Goal: Check status

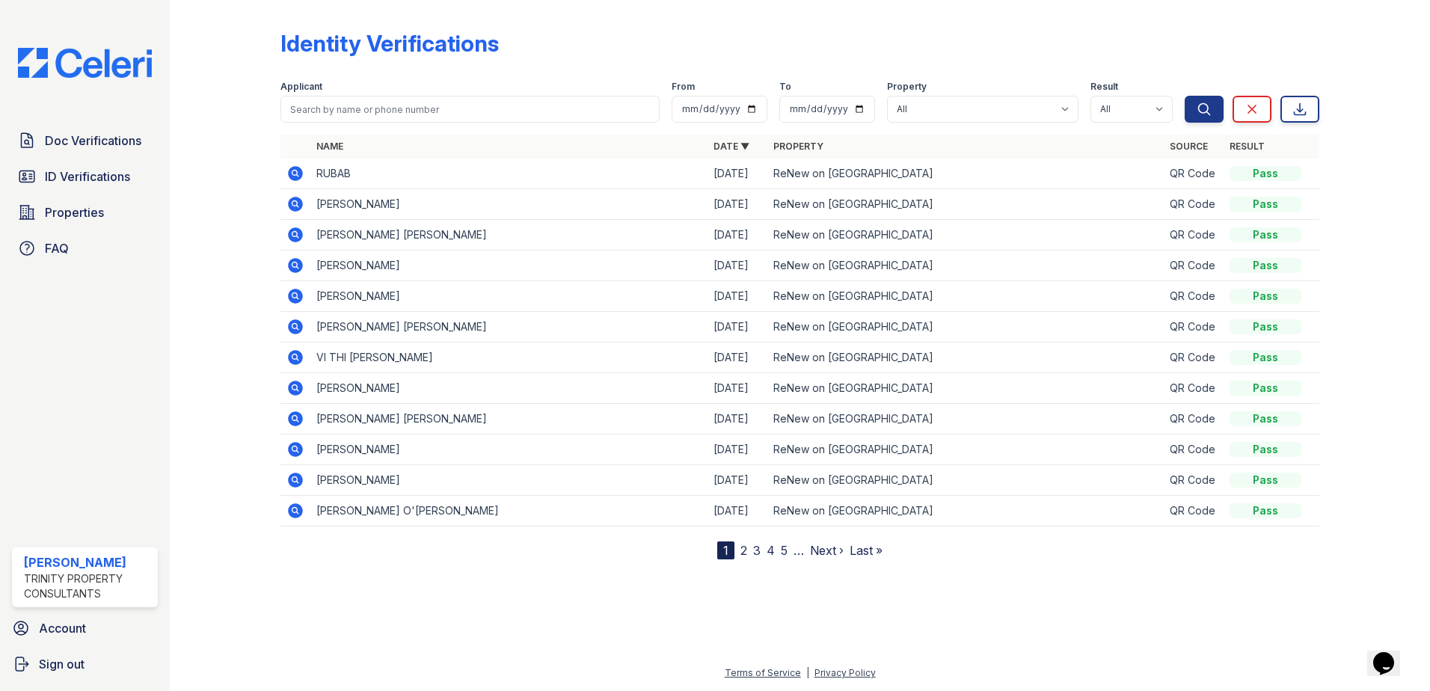
click at [130, 423] on div "Doc Verifications ID Verifications Properties FAQ Michelle Moran Trinity Proper…" at bounding box center [85, 345] width 170 height 691
click at [88, 181] on span "ID Verifications" at bounding box center [87, 177] width 85 height 18
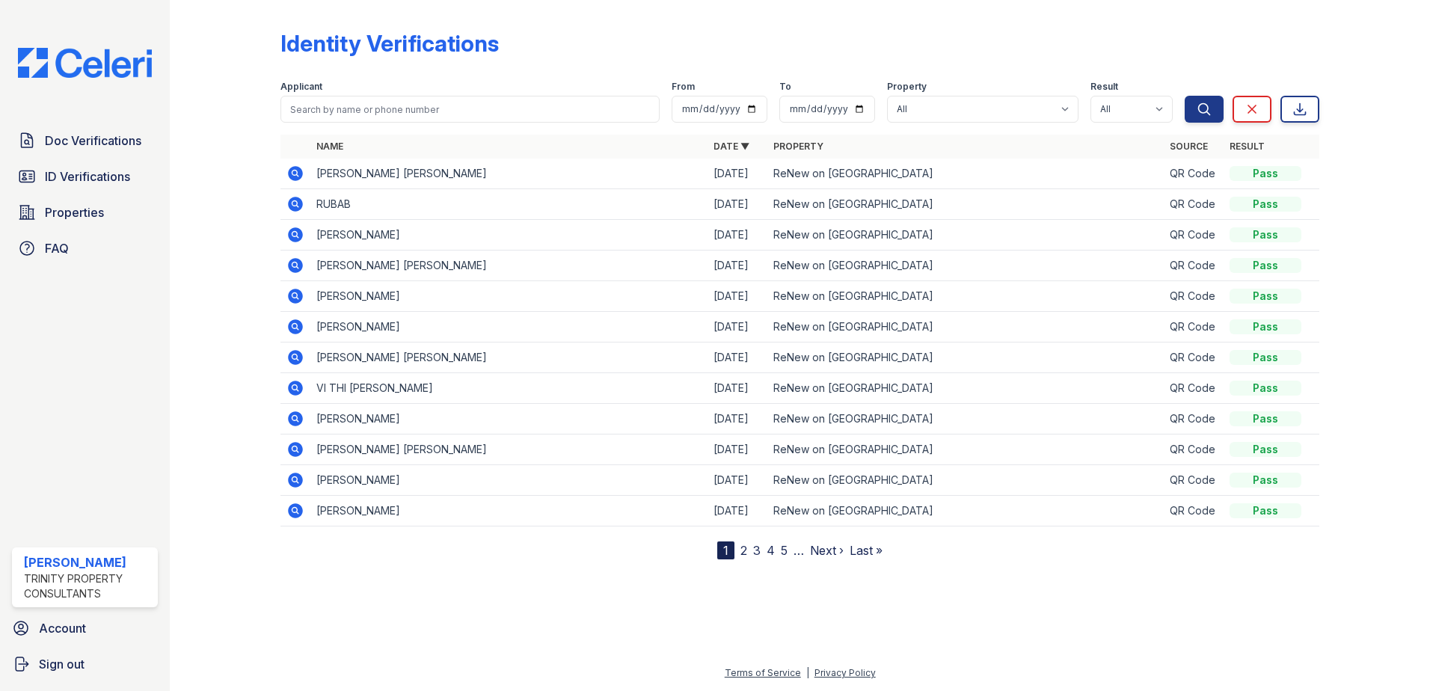
click at [293, 174] on icon at bounding box center [295, 174] width 18 height 18
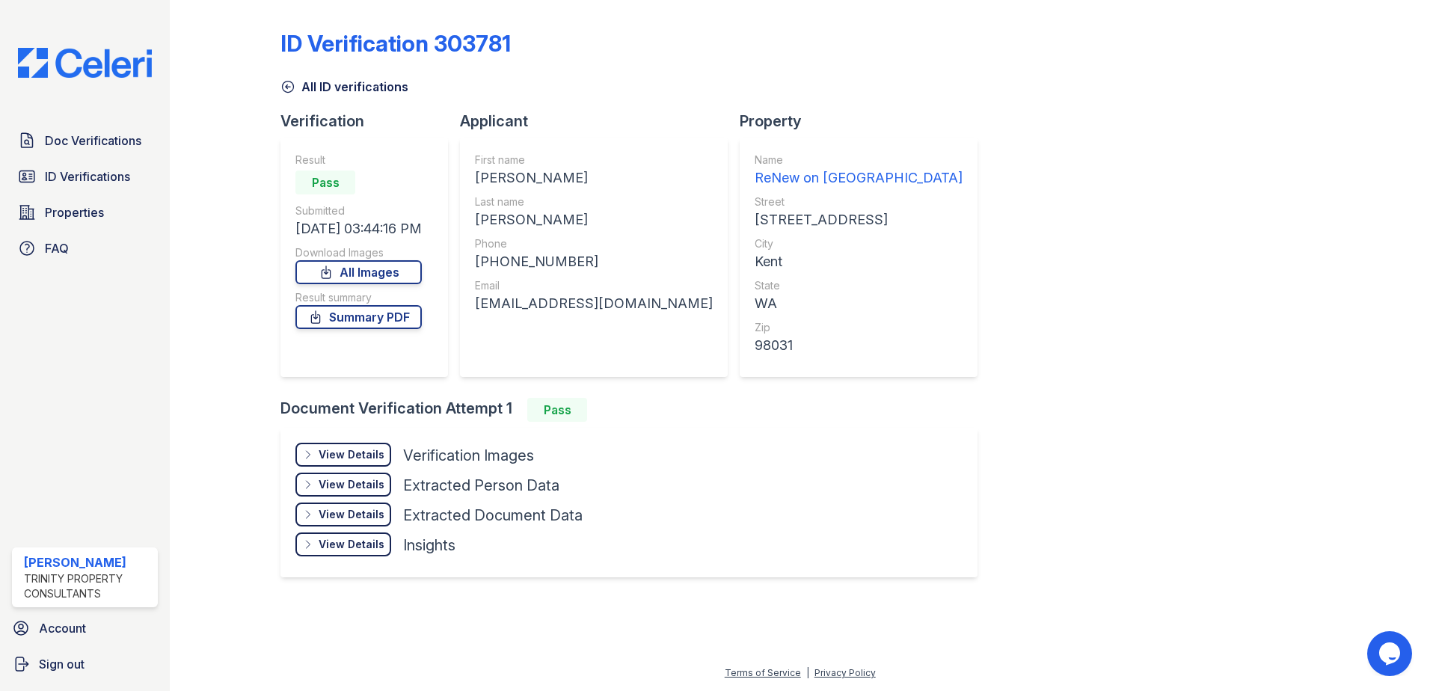
click at [341, 455] on div "View Details" at bounding box center [352, 454] width 66 height 15
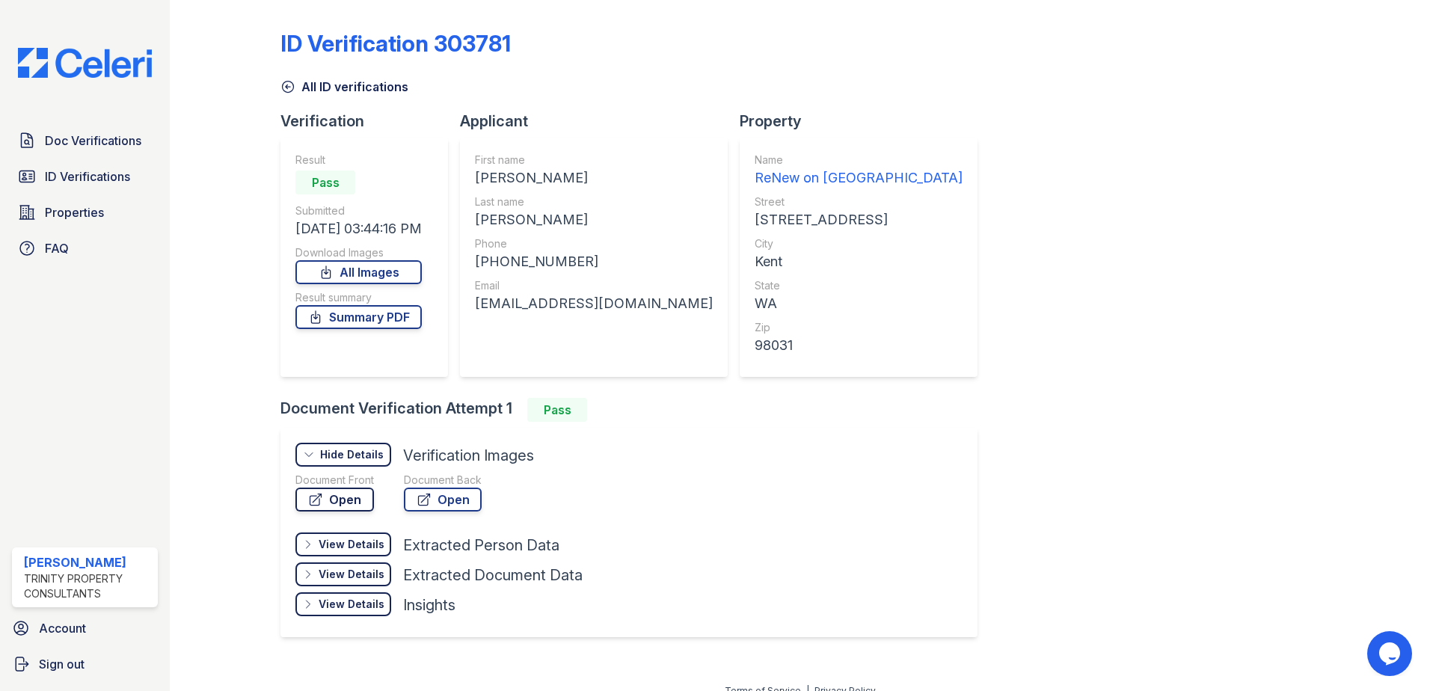
click at [353, 502] on link "Open" at bounding box center [334, 500] width 79 height 24
